Goal: Task Accomplishment & Management: Use online tool/utility

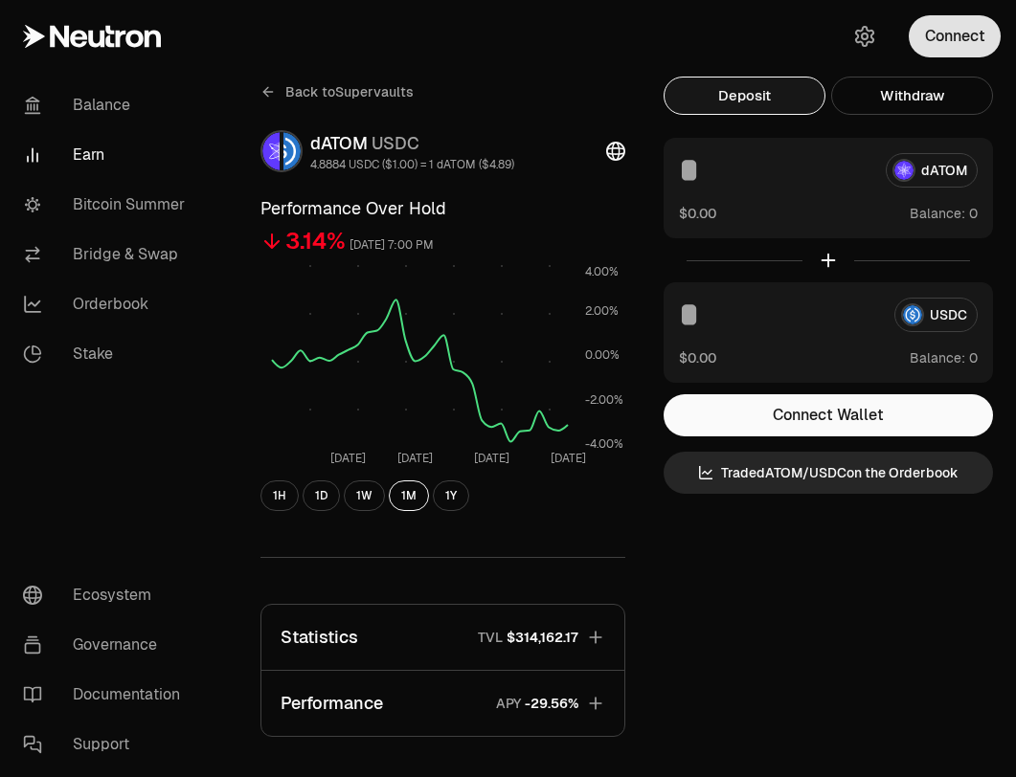
click at [925, 44] on button "Connect" at bounding box center [955, 36] width 92 height 42
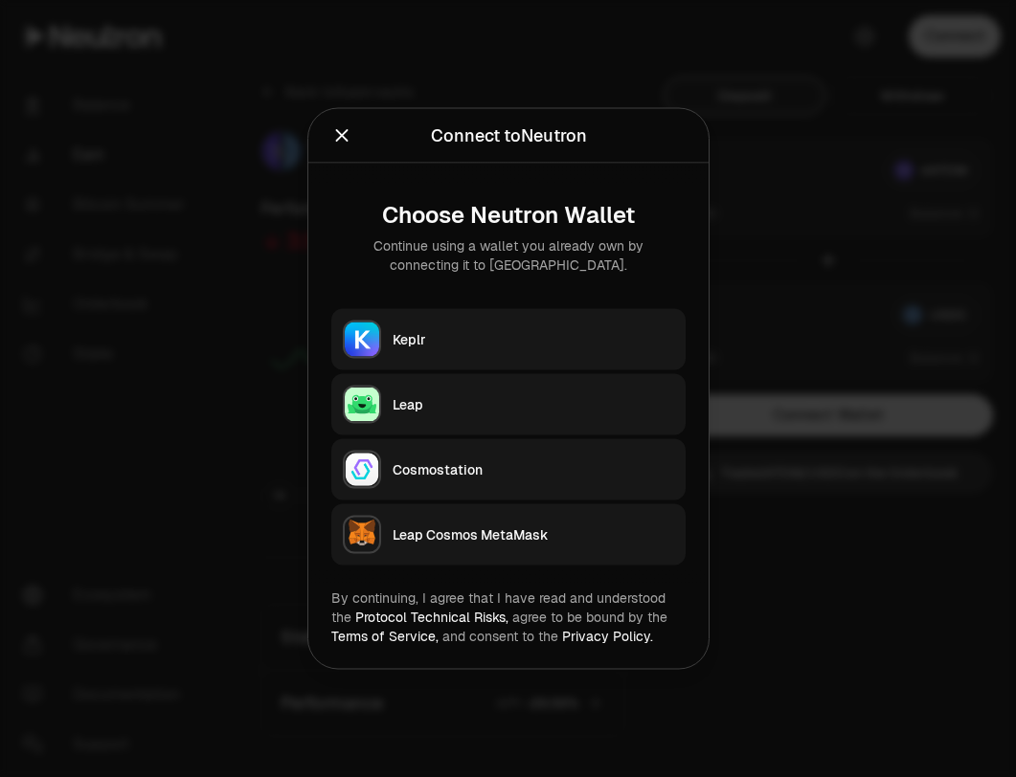
click at [555, 312] on button "Keplr" at bounding box center [508, 339] width 354 height 61
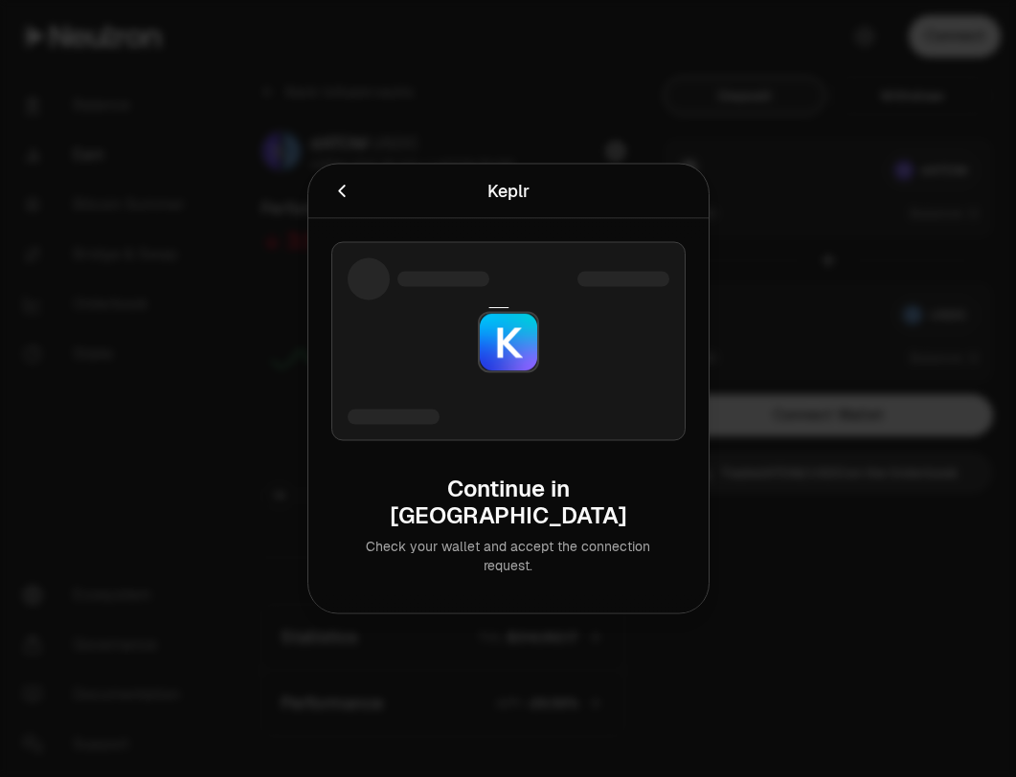
click at [338, 202] on icon "Cancel" at bounding box center [341, 191] width 21 height 21
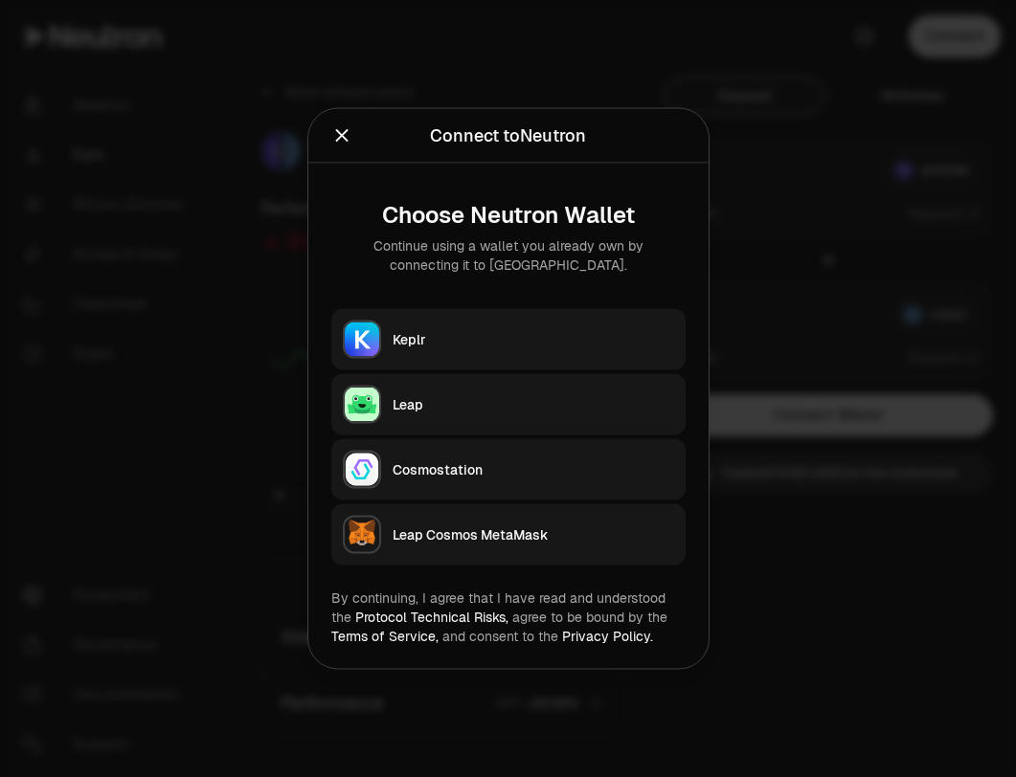
click at [344, 137] on icon "Close" at bounding box center [341, 135] width 21 height 21
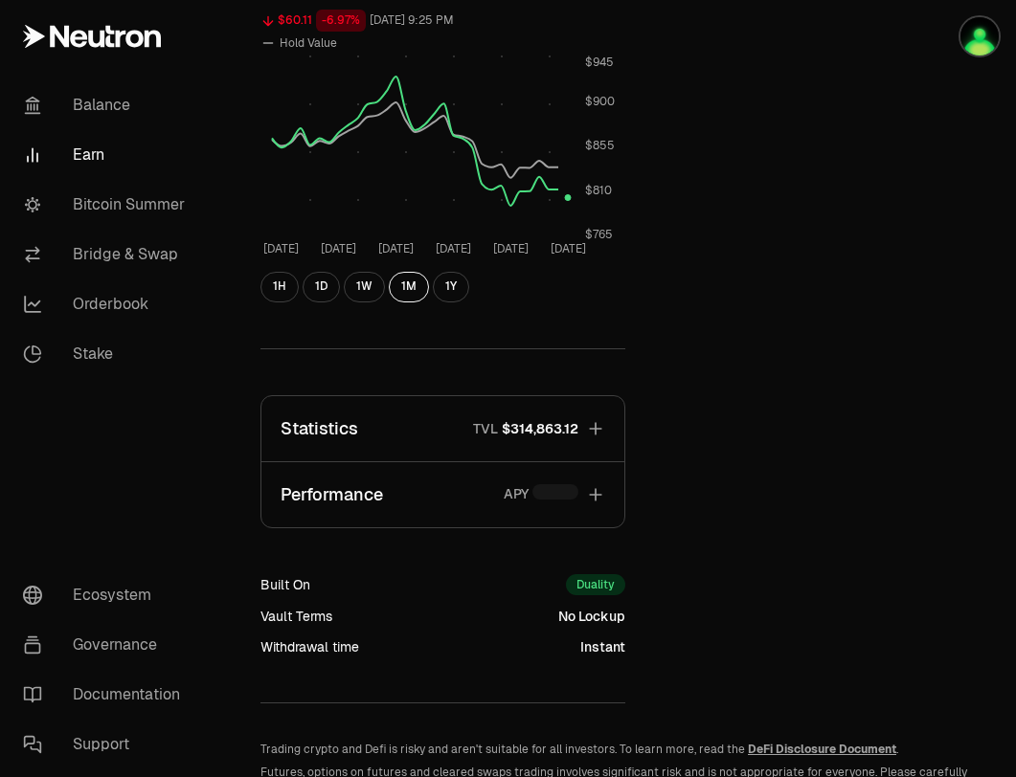
scroll to position [729, 0]
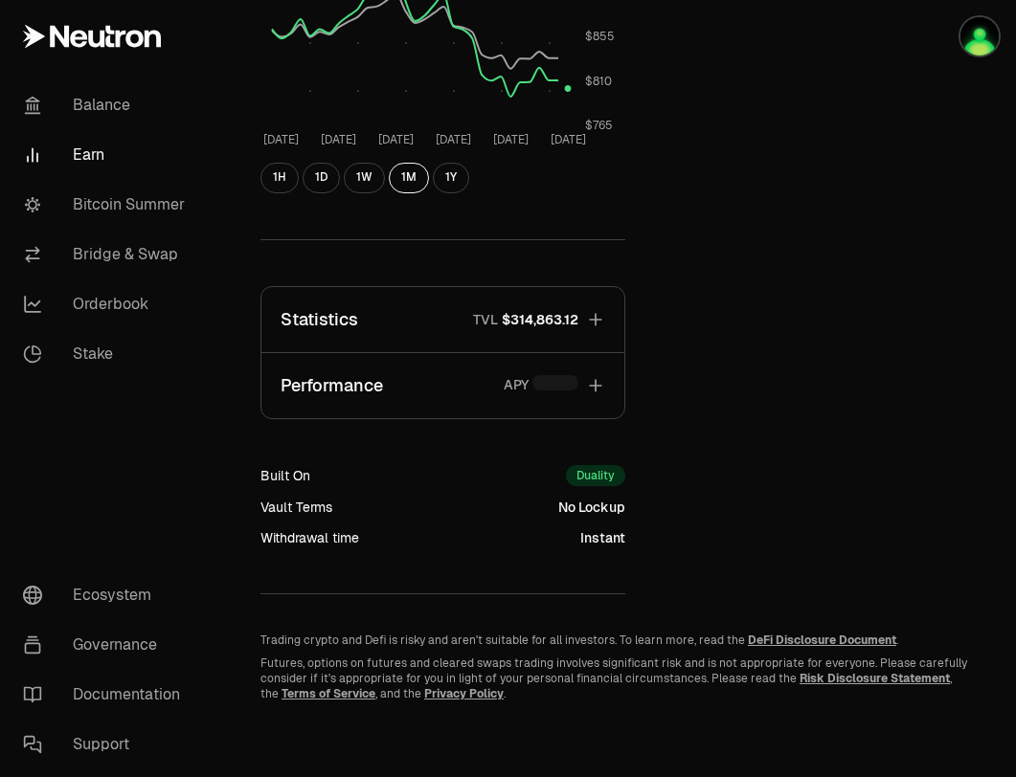
click at [559, 317] on span "$314,863.12" at bounding box center [540, 319] width 77 height 19
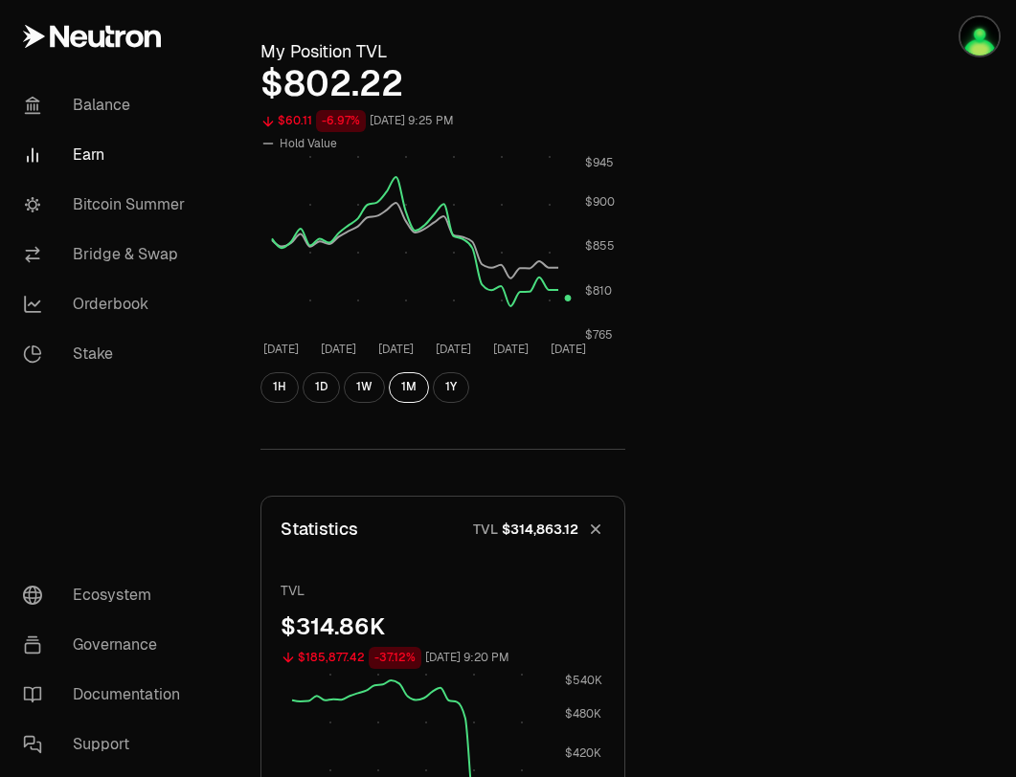
scroll to position [0, 0]
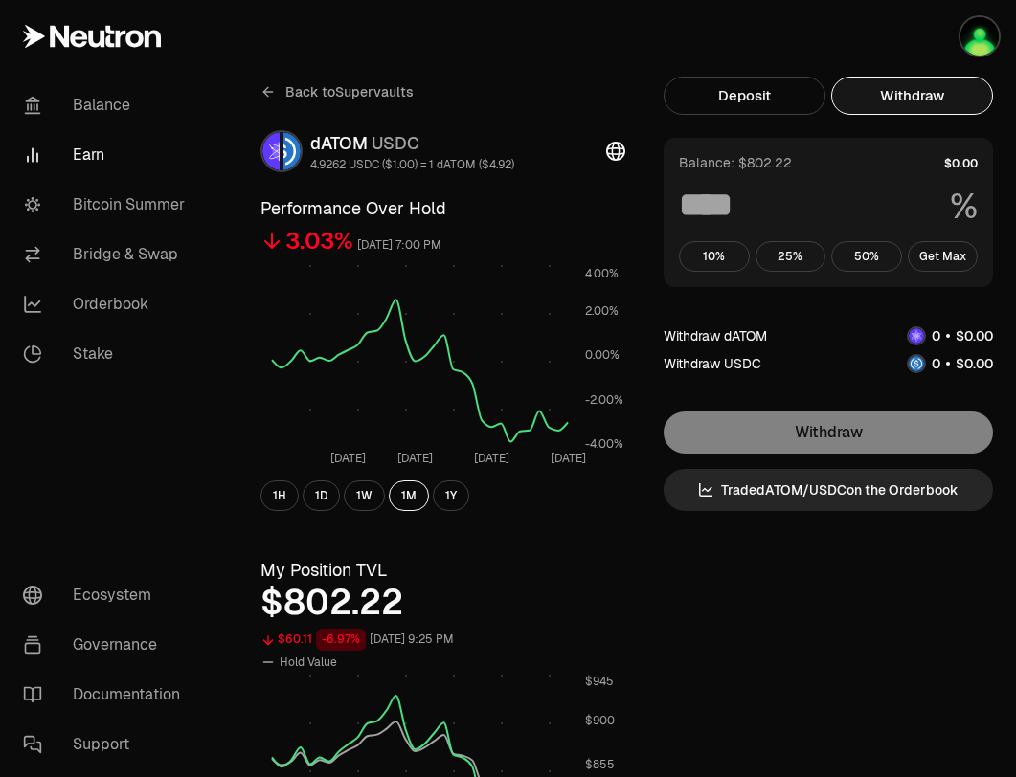
click at [902, 93] on button "Withdraw" at bounding box center [912, 96] width 162 height 38
click at [943, 244] on button "Get Max" at bounding box center [943, 256] width 71 height 31
type input "***"
